Goal: Transaction & Acquisition: Subscribe to service/newsletter

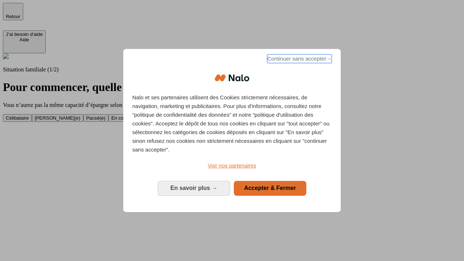
click at [299, 60] on span "Continuer sans accepter →" at bounding box center [299, 58] width 65 height 9
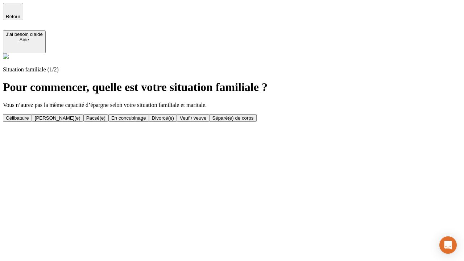
click at [81, 115] on div "[PERSON_NAME](e)" at bounding box center [58, 117] width 46 height 5
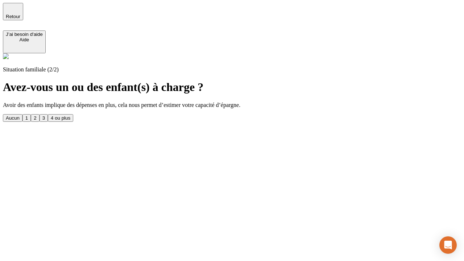
click at [28, 115] on div "1" at bounding box center [26, 117] width 3 height 5
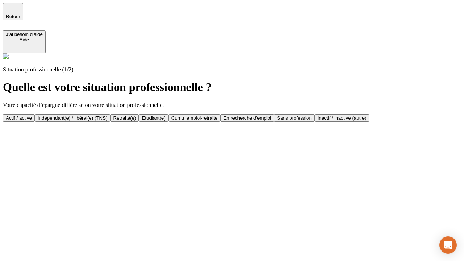
click at [32, 115] on div "Actif / active" at bounding box center [19, 117] width 26 height 5
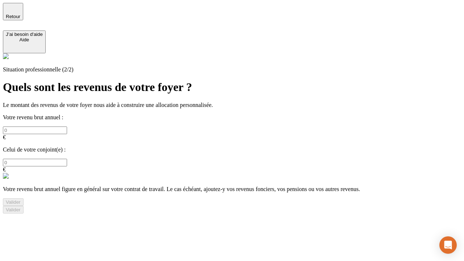
click at [67, 127] on input "text" at bounding box center [35, 131] width 64 height 8
type input "30 000"
click at [67, 159] on input "text" at bounding box center [35, 163] width 64 height 8
type input "40 000"
click at [21, 200] on div "Valider" at bounding box center [13, 202] width 15 height 5
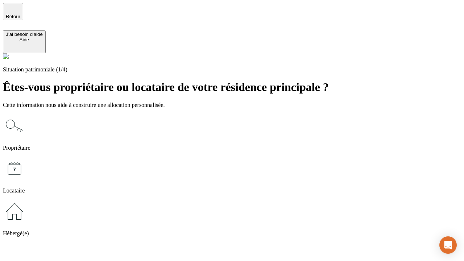
click at [26, 114] on icon at bounding box center [14, 125] width 23 height 23
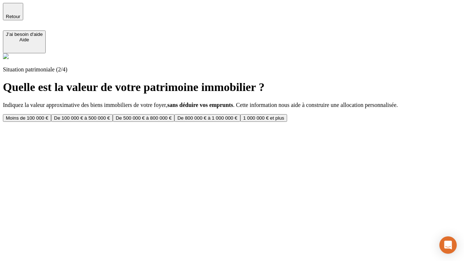
click at [110, 115] on div "De 100 000 € à 500 000 €" at bounding box center [82, 117] width 56 height 5
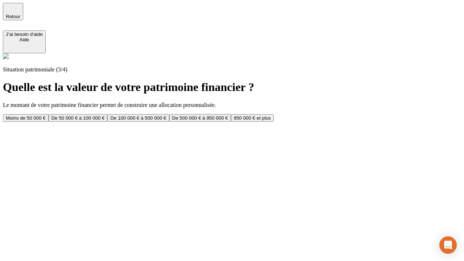
click at [46, 115] on div "Moins de 50 000 €" at bounding box center [26, 117] width 40 height 5
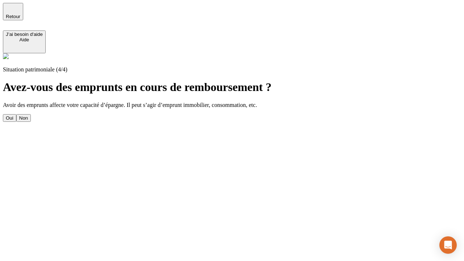
click at [13, 115] on div "Oui" at bounding box center [10, 117] width 8 height 5
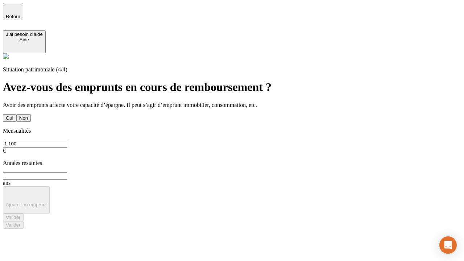
type input "1 100"
type input "20"
click at [21, 215] on div "Valider" at bounding box center [13, 217] width 15 height 5
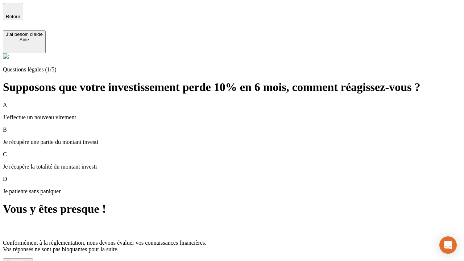
click at [30, 260] on div "C'est noté !" at bounding box center [18, 262] width 24 height 5
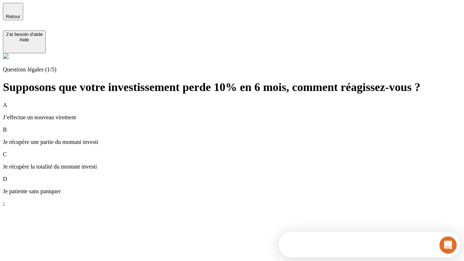
click at [241, 139] on p "Je récupère une partie du montant investi" at bounding box center [232, 142] width 459 height 7
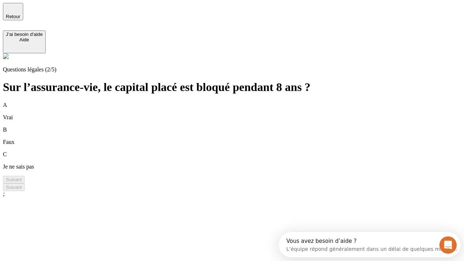
click at [241, 102] on div "A Vrai" at bounding box center [232, 111] width 459 height 19
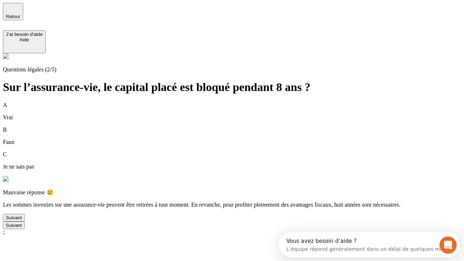
click at [22, 221] on div "Suivant" at bounding box center [14, 217] width 16 height 5
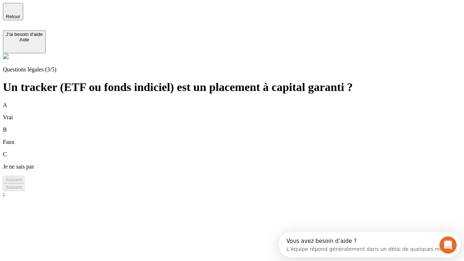
click at [241, 127] on div "B Faux" at bounding box center [232, 136] width 459 height 19
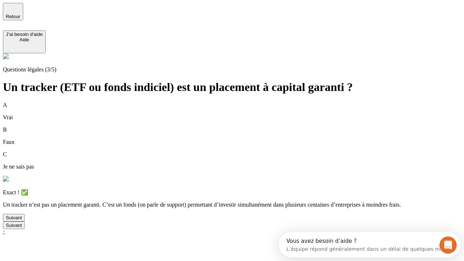
click at [22, 221] on div "Suivant" at bounding box center [14, 217] width 16 height 5
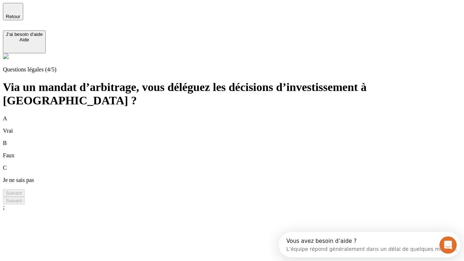
click at [241, 115] on div "A Vrai" at bounding box center [232, 124] width 459 height 19
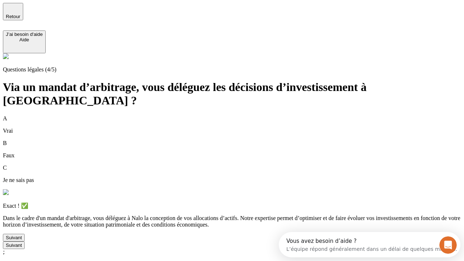
click at [22, 240] on div "Suivant" at bounding box center [14, 237] width 16 height 5
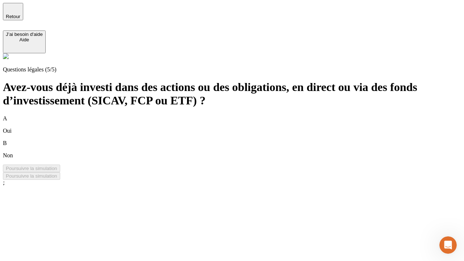
click at [241, 140] on div "B Non" at bounding box center [232, 149] width 459 height 19
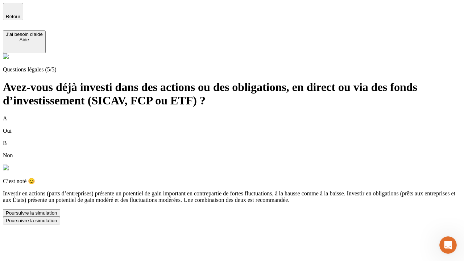
click at [57, 216] on div "Poursuivre la simulation" at bounding box center [32, 212] width 52 height 5
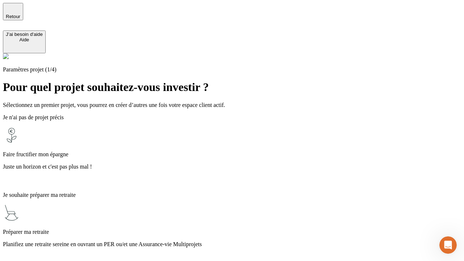
click at [241, 241] on p "Planifiez une retraite sereine en ouvrant un PER ou/et une Assurance-vie Multip…" at bounding box center [232, 244] width 459 height 7
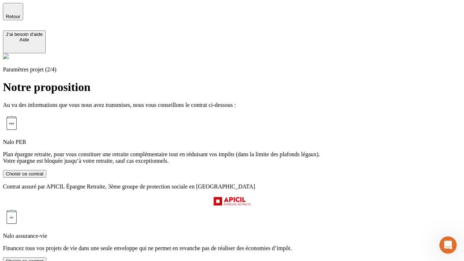
click at [44, 177] on div "Choisir ce contrat" at bounding box center [25, 173] width 38 height 5
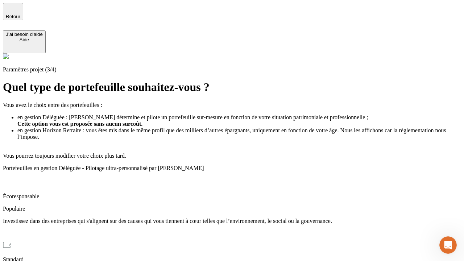
click at [241, 218] on p "Investissez dans des entreprises qui s'alignent sur des causes qui vous tiennen…" at bounding box center [232, 221] width 459 height 7
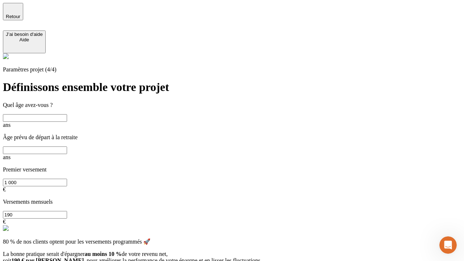
click at [67, 114] on input "text" at bounding box center [35, 118] width 64 height 8
type input "40"
click at [67, 147] on input "text" at bounding box center [35, 151] width 64 height 8
type input "62"
click at [67, 179] on input "1 000" at bounding box center [35, 183] width 64 height 8
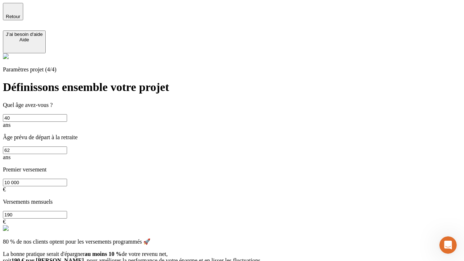
type input "10 000"
click at [67, 211] on input "190" at bounding box center [35, 215] width 64 height 8
type input "640"
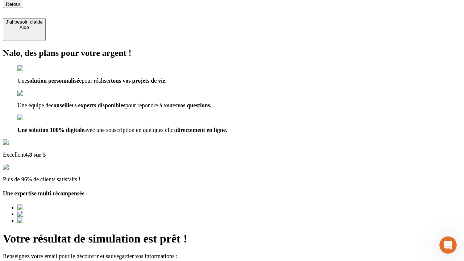
type input "[EMAIL_ADDRESS][DOMAIN_NAME]"
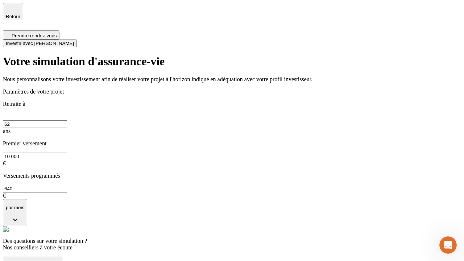
click at [74, 41] on span "Investir avec [PERSON_NAME]" at bounding box center [40, 43] width 68 height 5
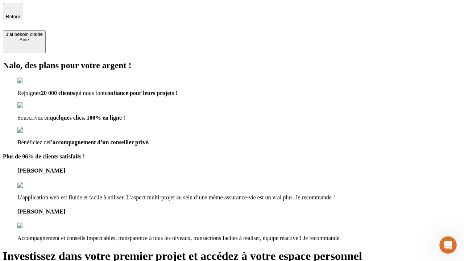
type input "[EMAIL_ADDRESS][DOMAIN_NAME]"
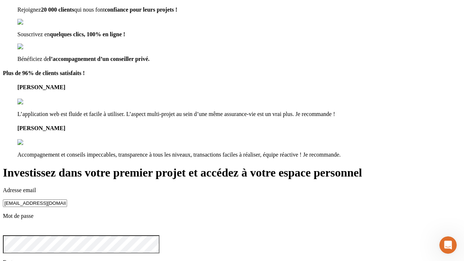
scroll to position [7, 0]
